Goal: Task Accomplishment & Management: Manage account settings

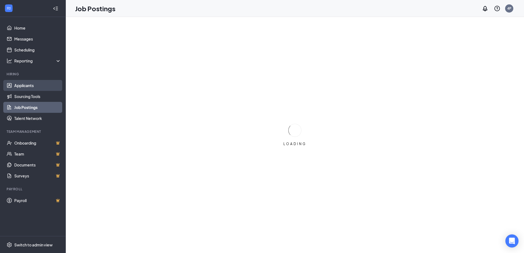
click at [24, 90] on link "Applicants" at bounding box center [37, 85] width 47 height 11
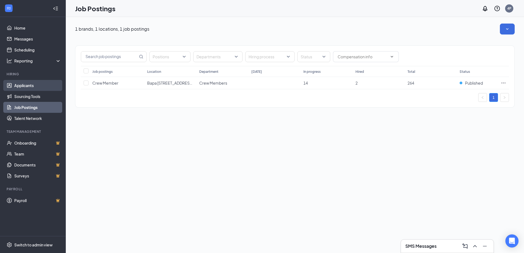
click at [15, 88] on link "Applicants" at bounding box center [37, 85] width 47 height 11
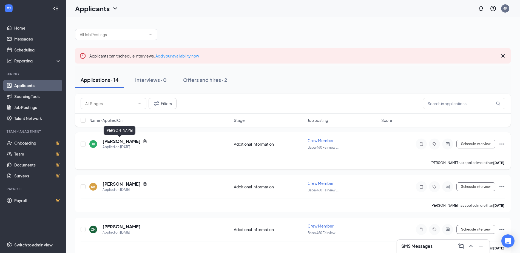
click at [116, 142] on h5 "[PERSON_NAME]" at bounding box center [121, 141] width 38 height 6
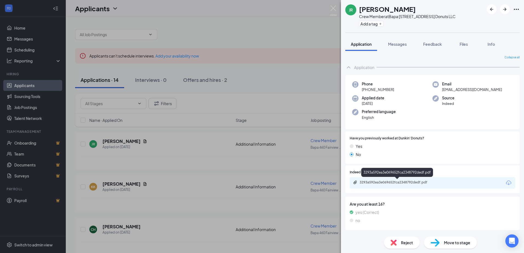
click at [441, 180] on div "3293a592ea3e069652fca2348792dedf.pdf" at bounding box center [397, 182] width 89 height 4
click at [333, 10] on img at bounding box center [333, 10] width 7 height 11
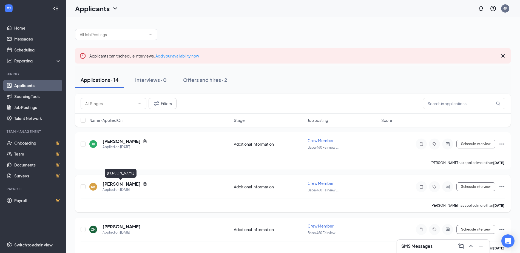
click at [125, 182] on h5 "[PERSON_NAME]" at bounding box center [121, 184] width 38 height 6
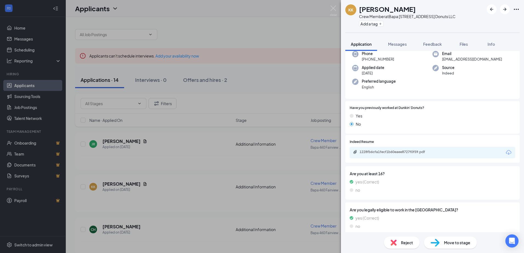
scroll to position [55, 0]
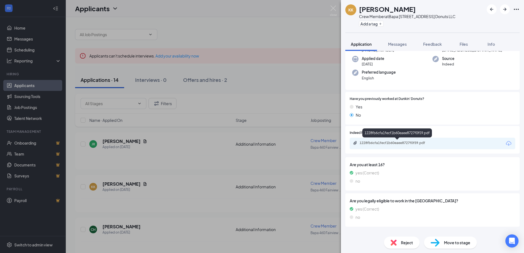
click at [407, 144] on div "1228fb6cfa1fecf1b60eaee8727f0f59.pdf" at bounding box center [397, 143] width 77 height 4
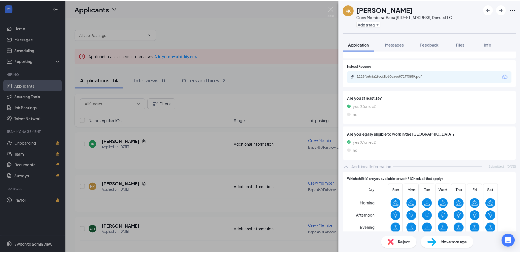
scroll to position [133, 0]
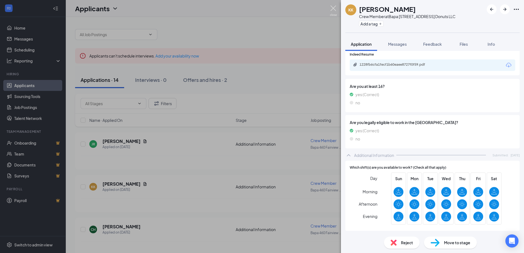
click at [332, 8] on img at bounding box center [333, 10] width 7 height 11
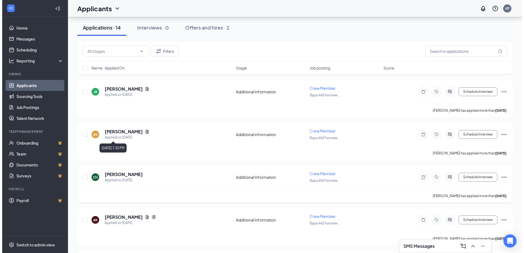
scroll to position [55, 0]
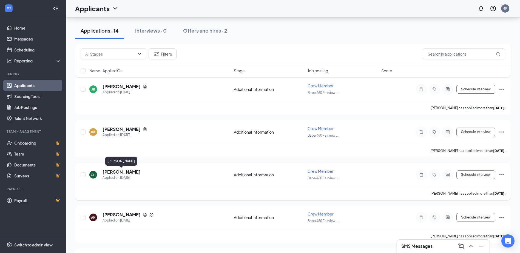
click at [133, 174] on h5 "Chris Hungerford" at bounding box center [121, 172] width 38 height 6
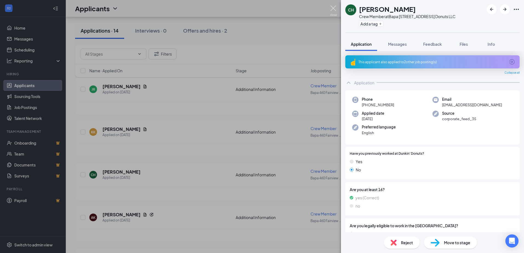
click at [333, 7] on img at bounding box center [333, 10] width 7 height 11
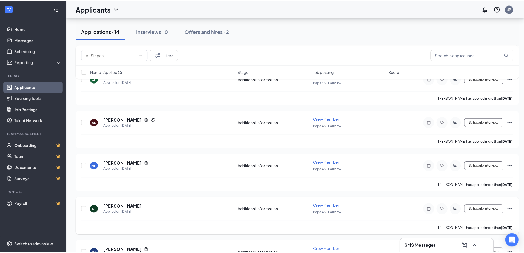
scroll to position [164, 0]
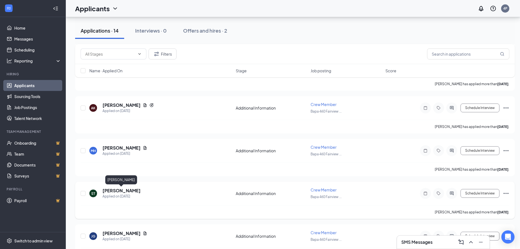
click at [132, 190] on h5 "Sharrod Thorton" at bounding box center [121, 191] width 38 height 6
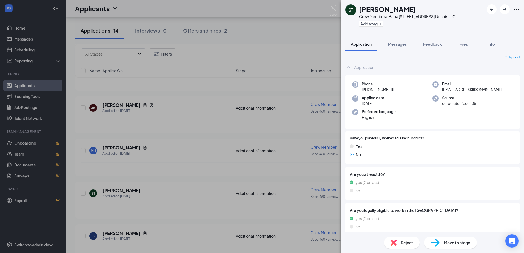
click at [330, 9] on div "ST Sharrod Thorton Crew Member at Bapa 460 Fairview Ave Donuts LLC Add a tag Ap…" at bounding box center [262, 126] width 524 height 253
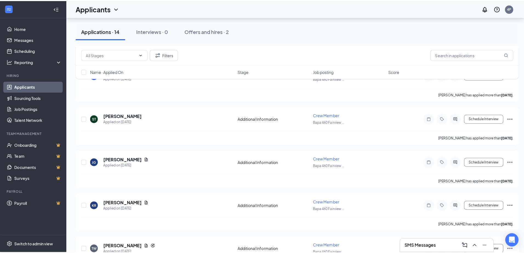
scroll to position [274, 0]
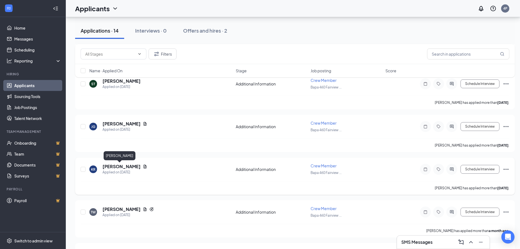
click at [115, 167] on h5 "Kara Reilly" at bounding box center [121, 167] width 38 height 6
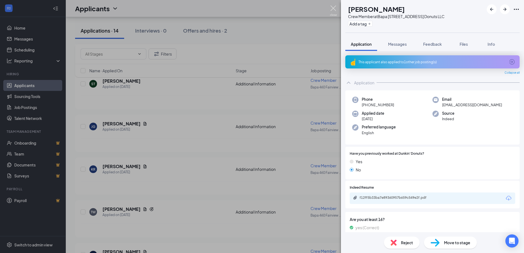
click at [332, 7] on img at bounding box center [333, 10] width 7 height 11
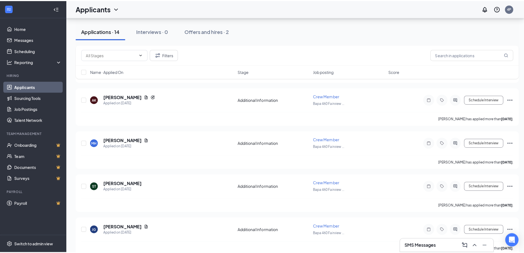
scroll to position [164, 0]
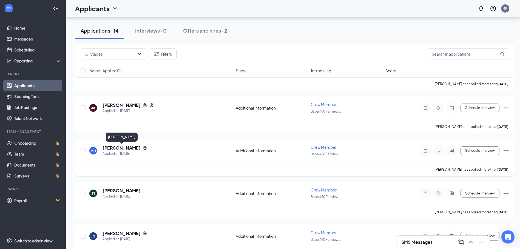
click at [127, 150] on h5 "Monique Holloway" at bounding box center [121, 148] width 38 height 6
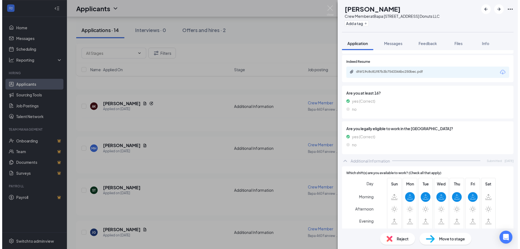
scroll to position [133, 0]
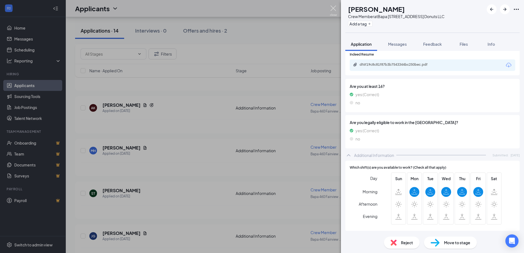
click at [331, 9] on img at bounding box center [333, 10] width 7 height 11
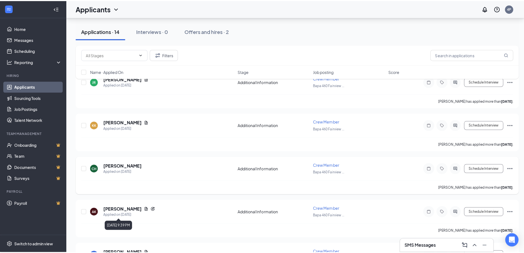
scroll to position [55, 0]
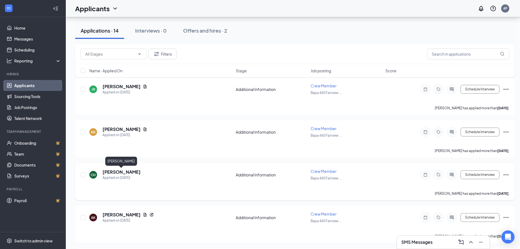
click at [120, 172] on h5 "Chris Hungerford" at bounding box center [121, 172] width 38 height 6
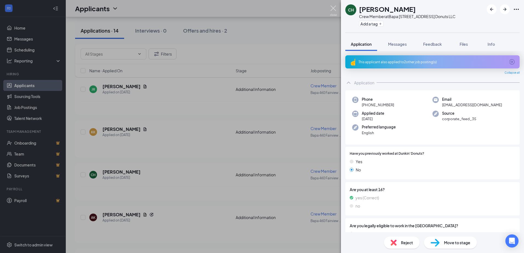
click at [334, 11] on img at bounding box center [333, 10] width 7 height 11
